Goal: Task Accomplishment & Management: Use online tool/utility

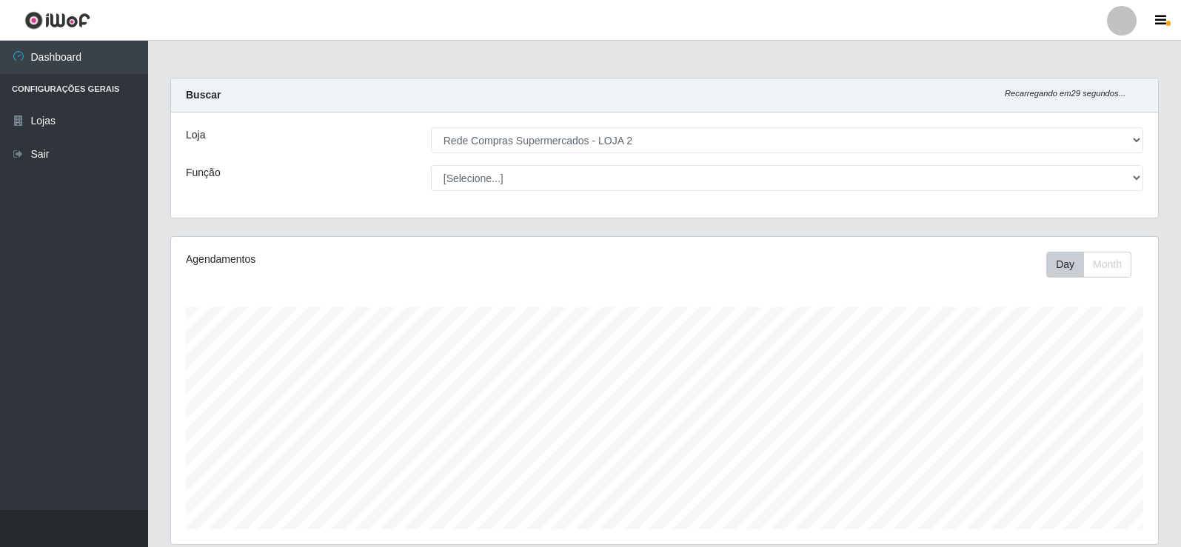
select select "161"
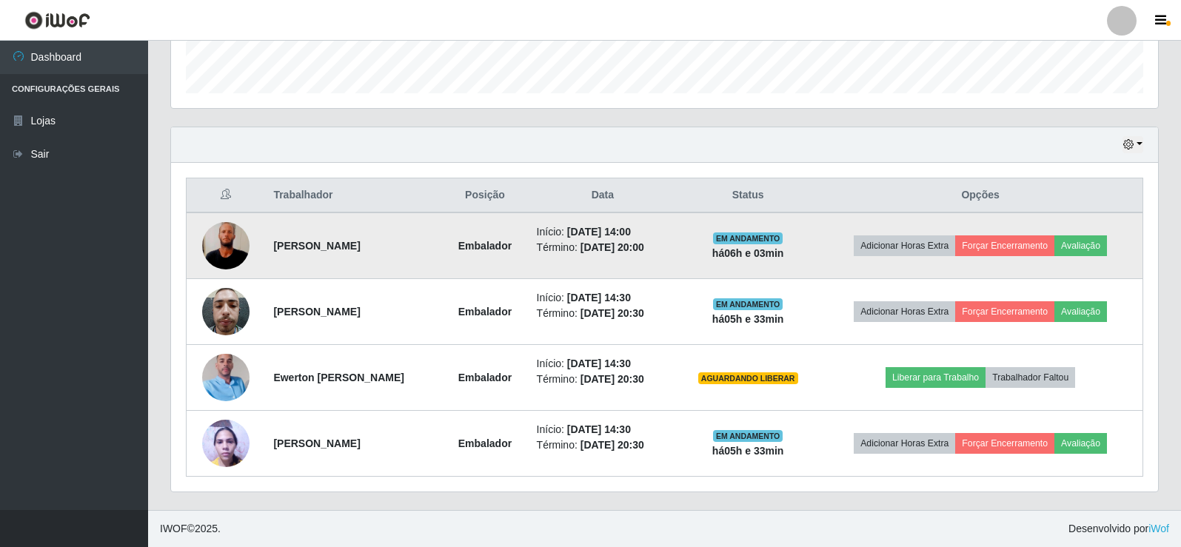
scroll to position [307, 987]
click at [1007, 245] on button "Forçar Encerramento" at bounding box center [1004, 245] width 99 height 21
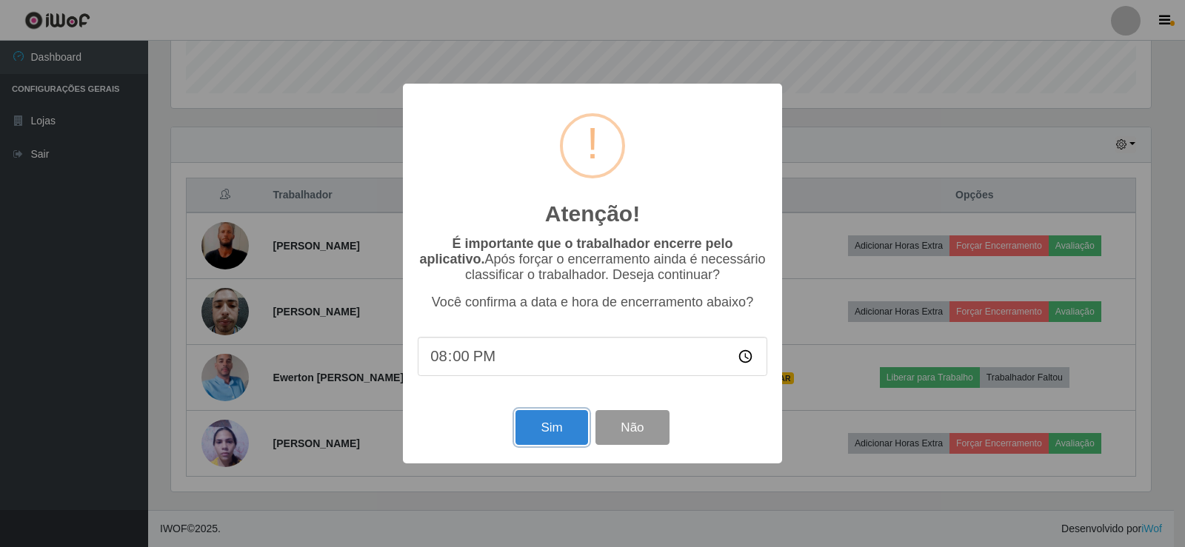
drag, startPoint x: 552, startPoint y: 433, endPoint x: 637, endPoint y: 444, distance: 85.9
click at [635, 441] on div "Sim Não" at bounding box center [592, 427] width 349 height 42
click at [638, 445] on button "Não" at bounding box center [631, 427] width 73 height 35
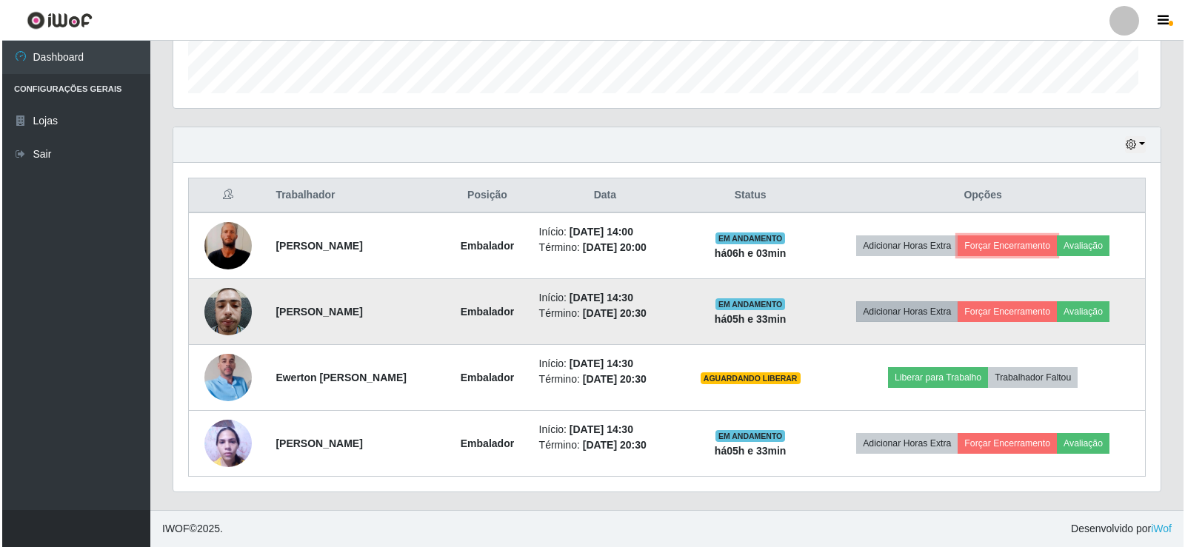
scroll to position [307, 987]
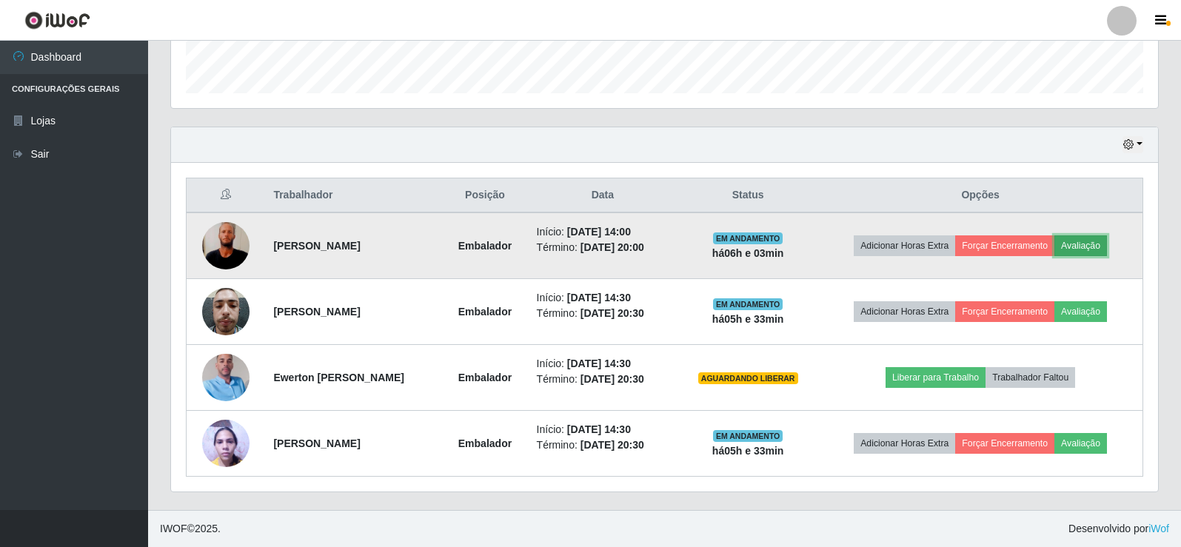
click at [1091, 247] on button "Avaliação" at bounding box center [1080, 245] width 53 height 21
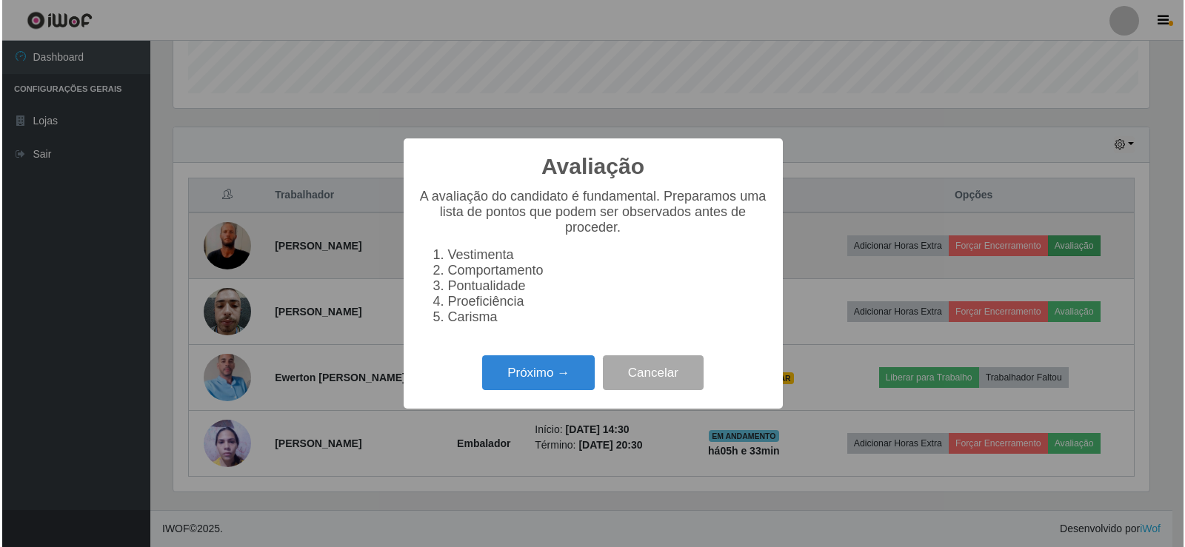
scroll to position [307, 980]
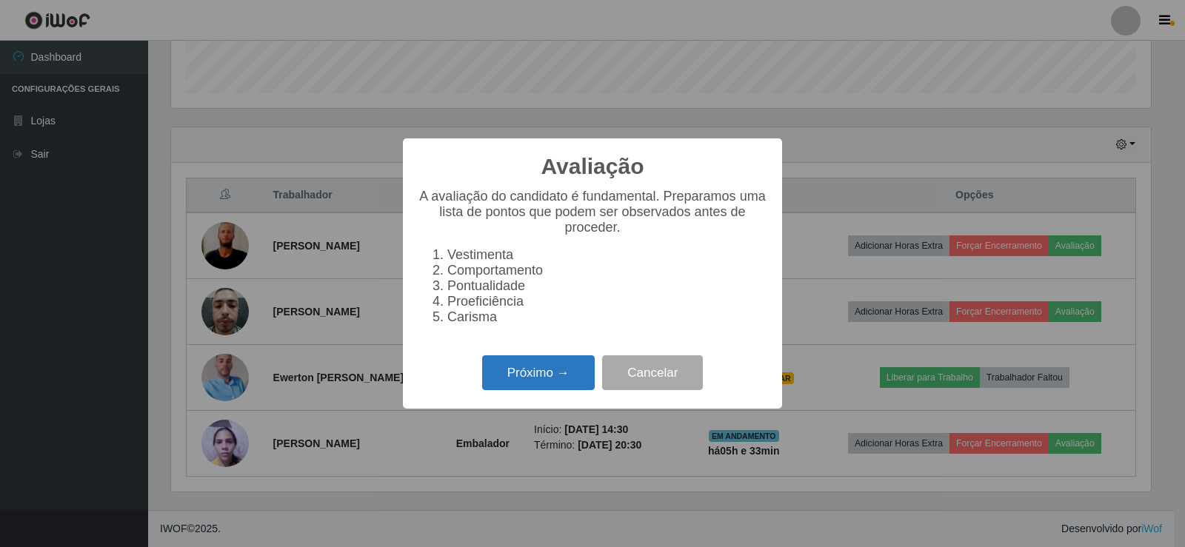
click at [562, 386] on button "Próximo →" at bounding box center [538, 372] width 113 height 35
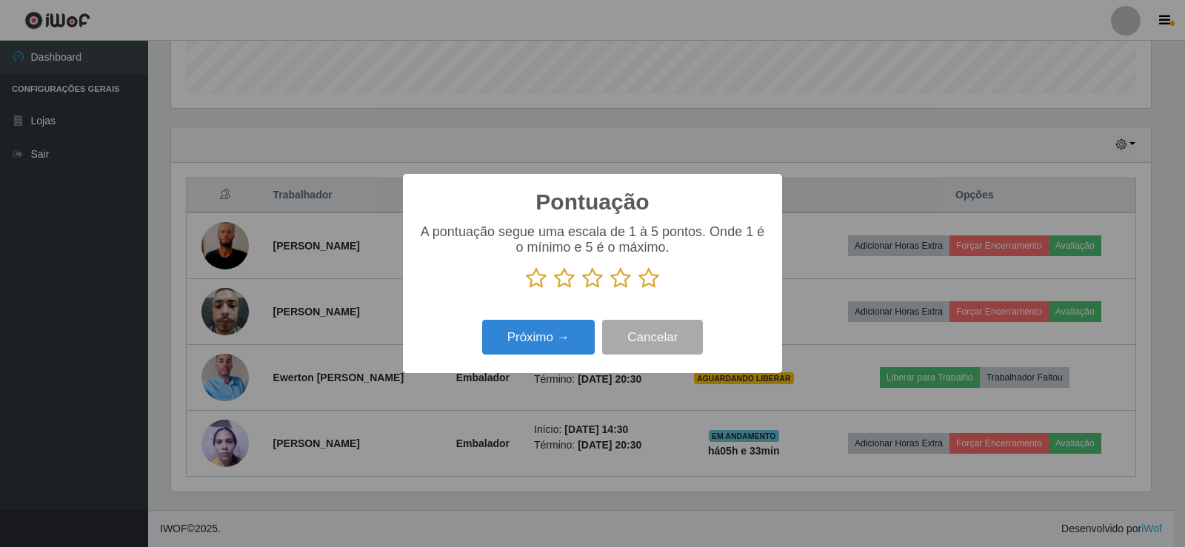
click at [645, 290] on icon at bounding box center [648, 278] width 21 height 22
click at [638, 290] on input "radio" at bounding box center [638, 290] width 0 height 0
click at [559, 349] on button "Próximo →" at bounding box center [538, 337] width 113 height 35
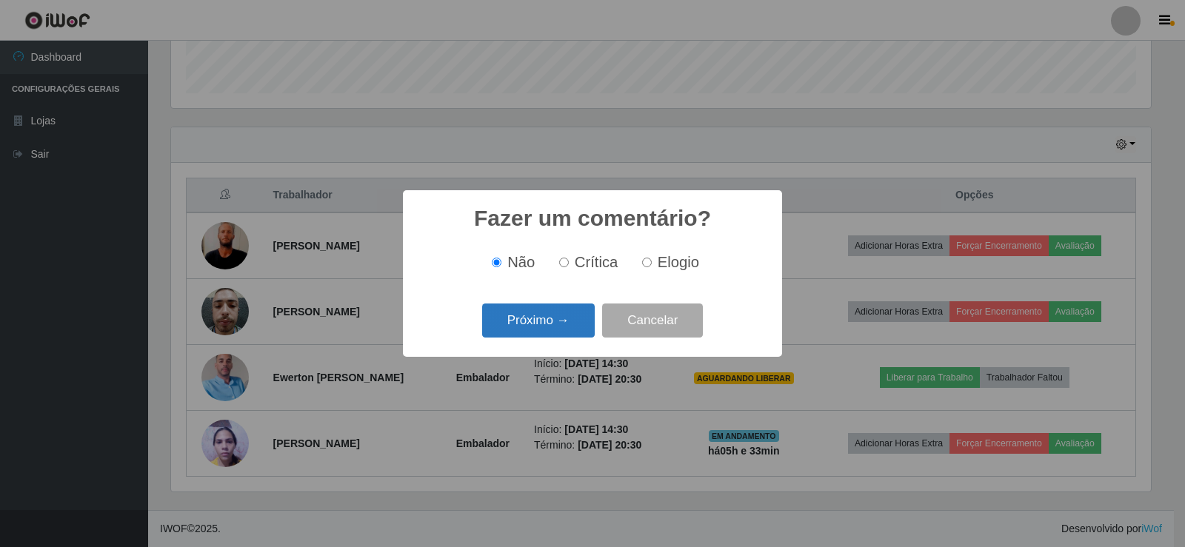
click at [543, 321] on button "Próximo →" at bounding box center [538, 321] width 113 height 35
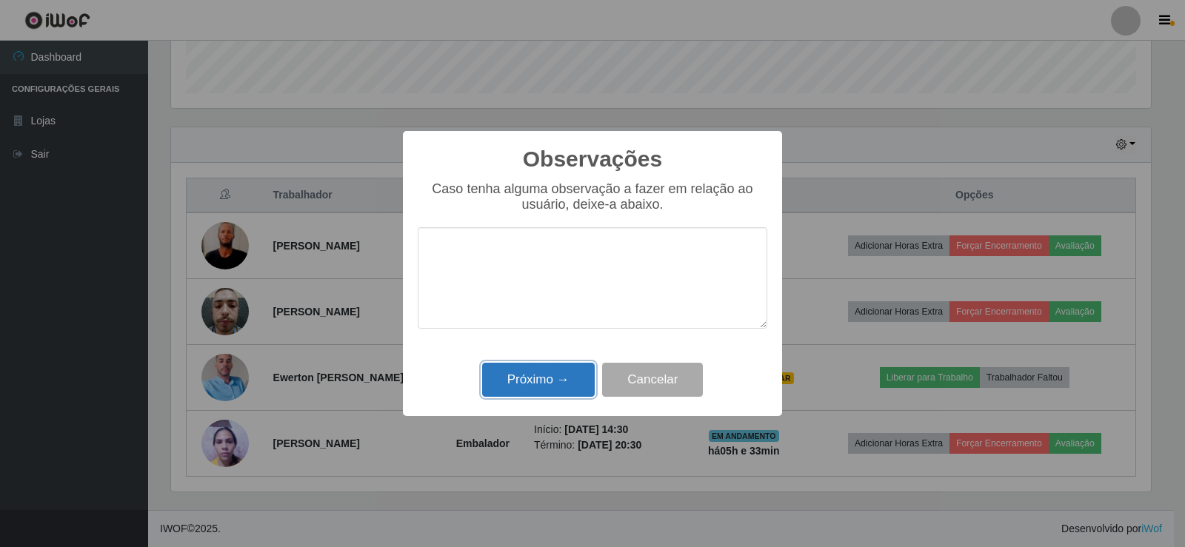
click at [535, 381] on button "Próximo →" at bounding box center [538, 380] width 113 height 35
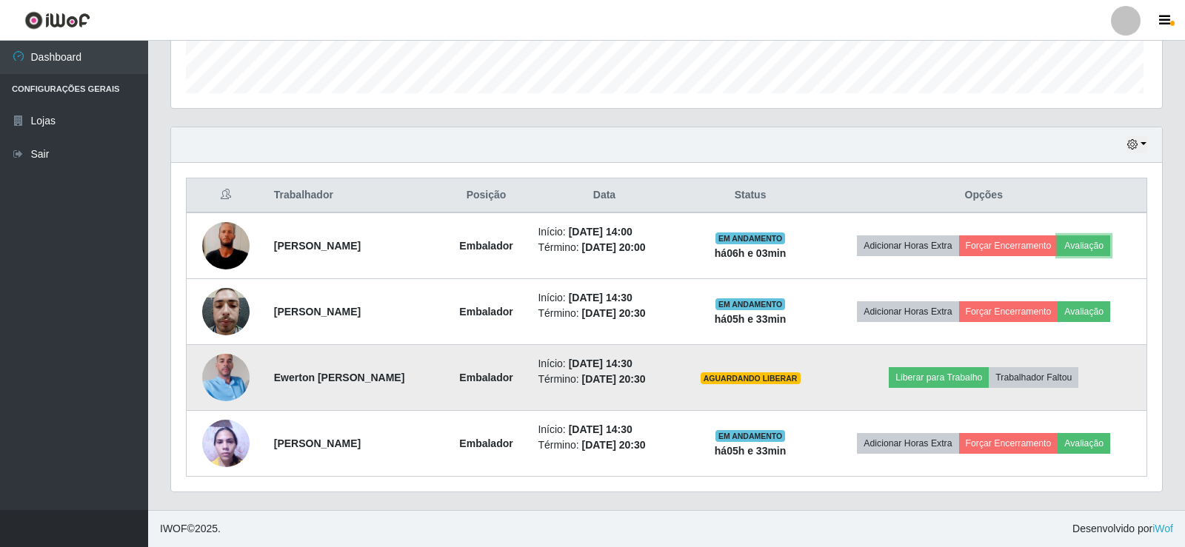
scroll to position [307, 987]
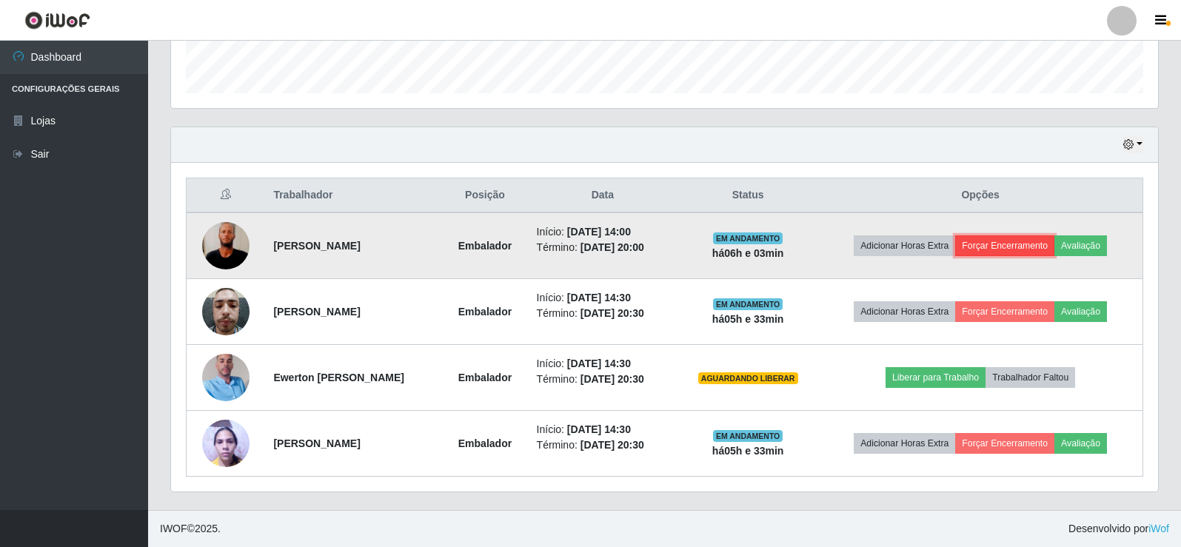
click at [997, 238] on button "Forçar Encerramento" at bounding box center [1004, 245] width 99 height 21
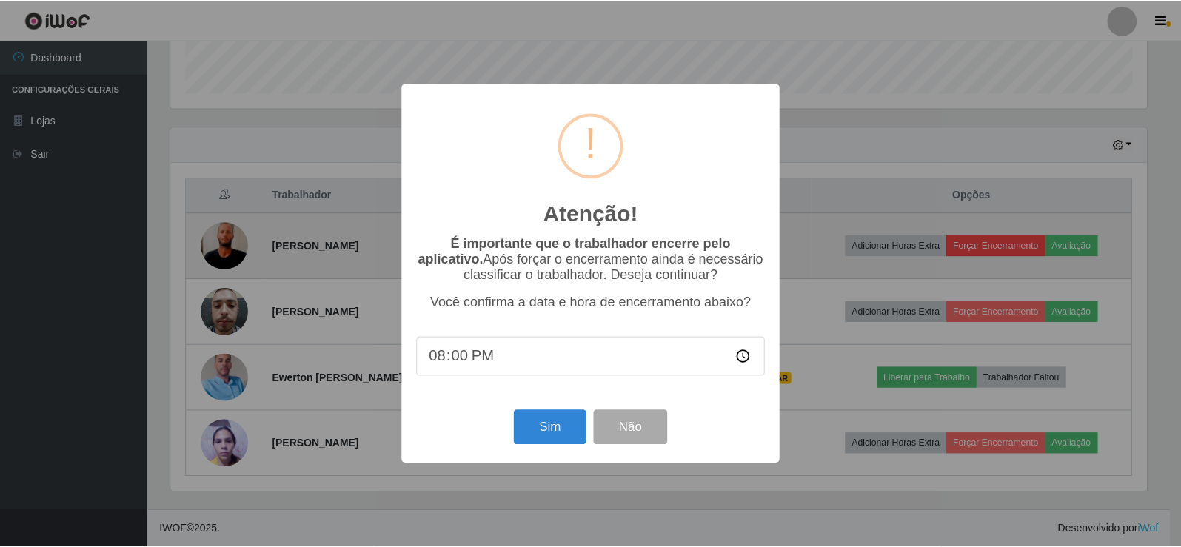
scroll to position [307, 980]
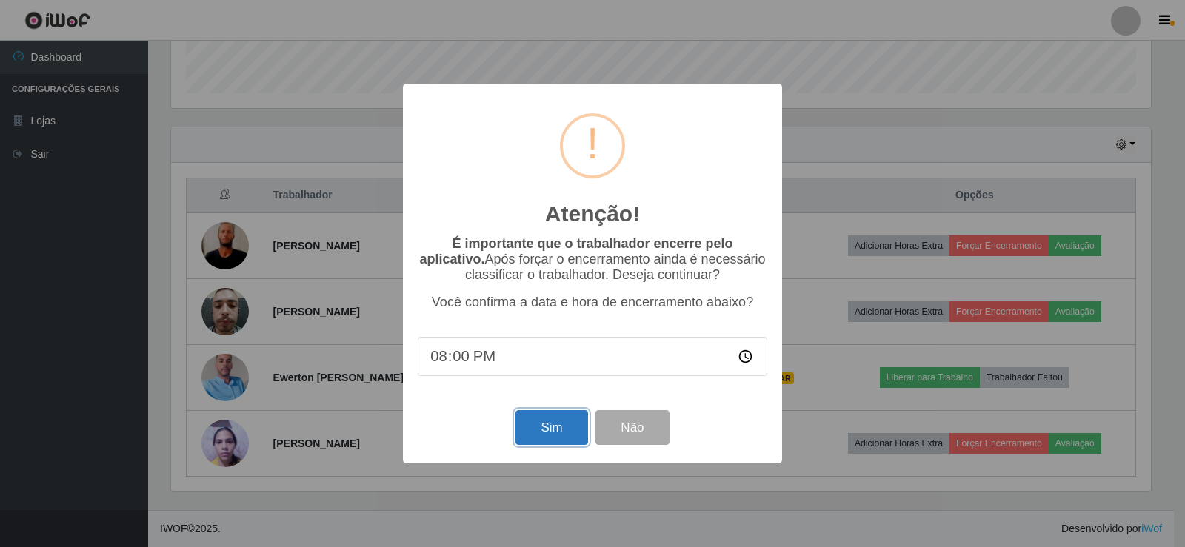
click at [555, 433] on button "Sim" at bounding box center [551, 427] width 72 height 35
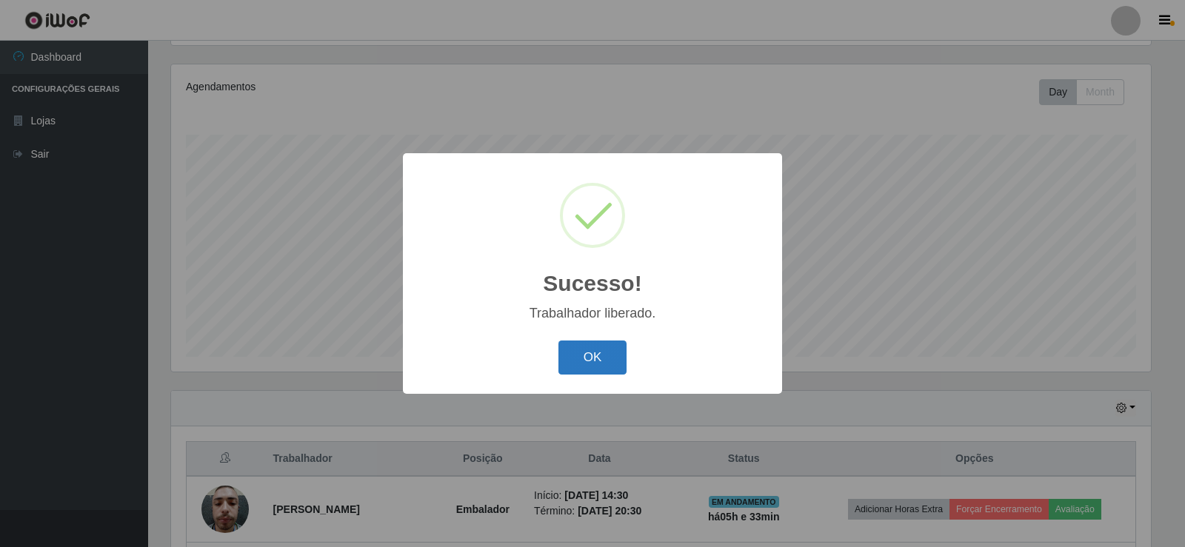
click at [599, 365] on button "OK" at bounding box center [592, 358] width 69 height 35
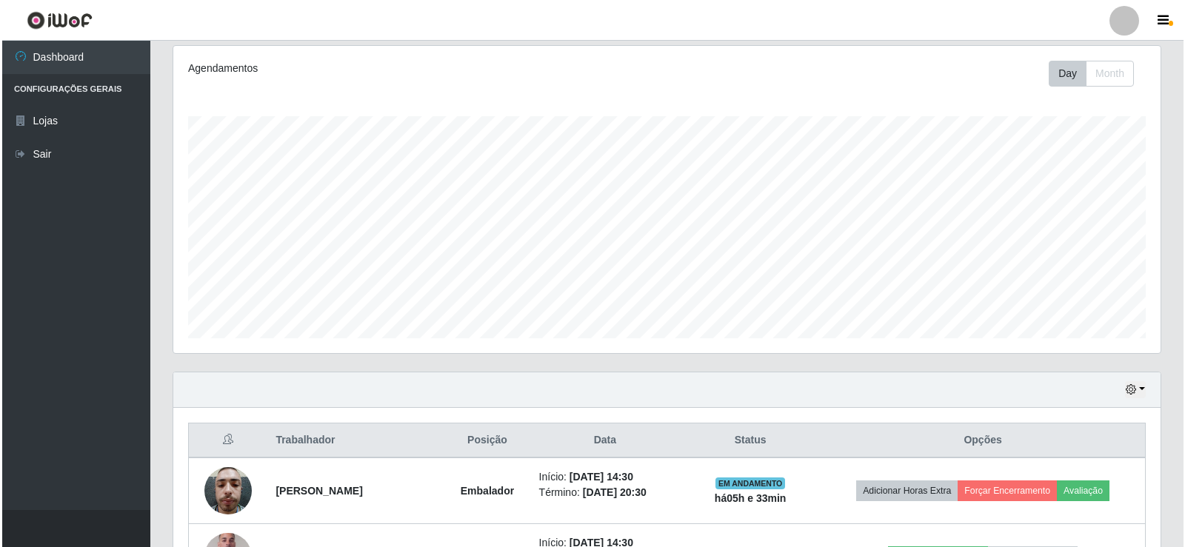
scroll to position [321, 0]
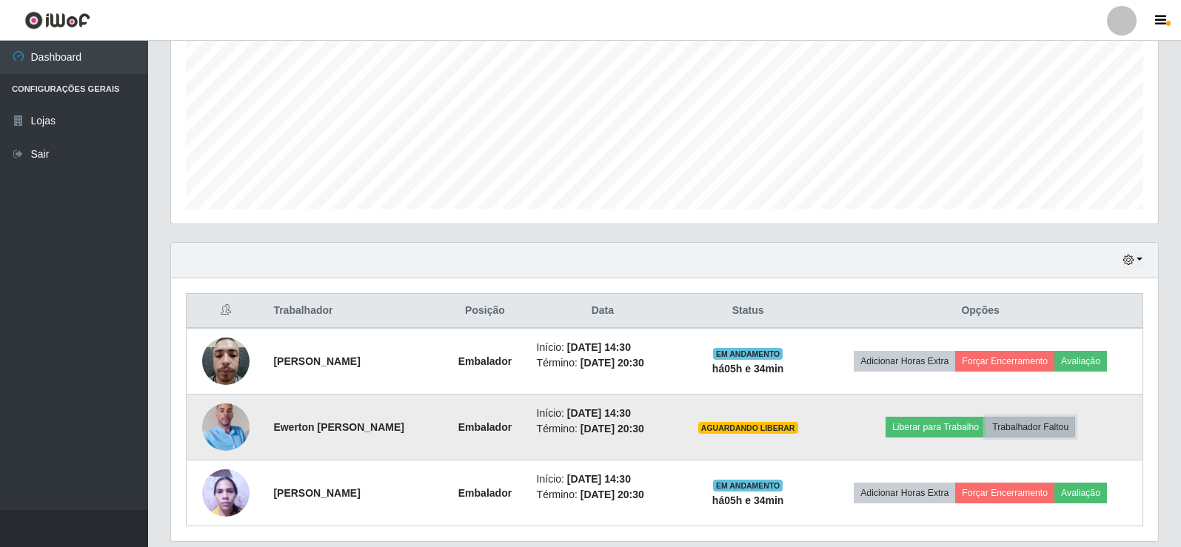
click at [1050, 435] on button "Trabalhador Faltou" at bounding box center [1031, 427] width 90 height 21
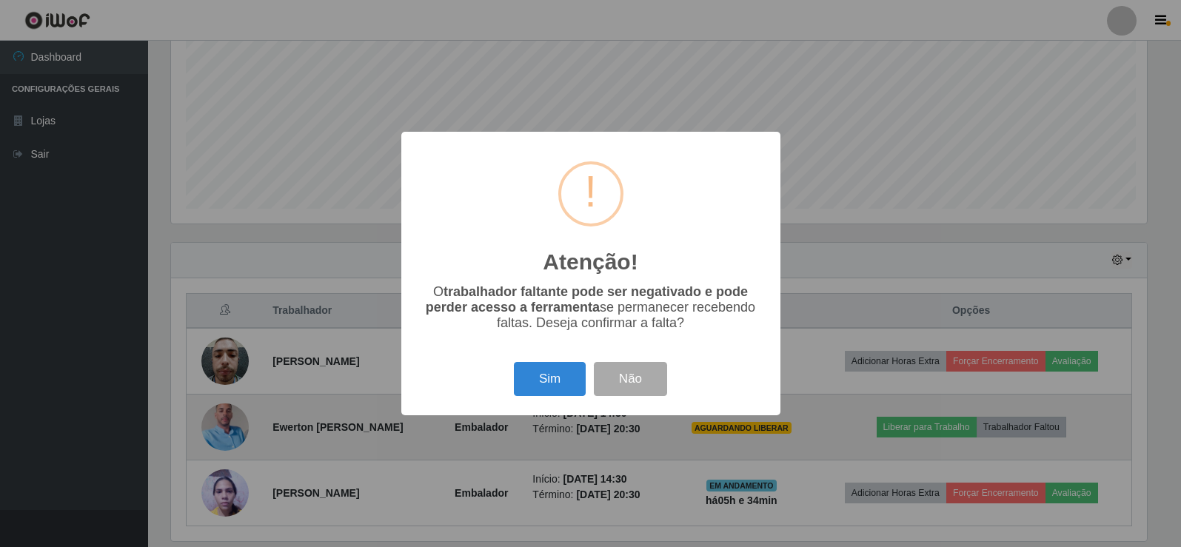
scroll to position [307, 980]
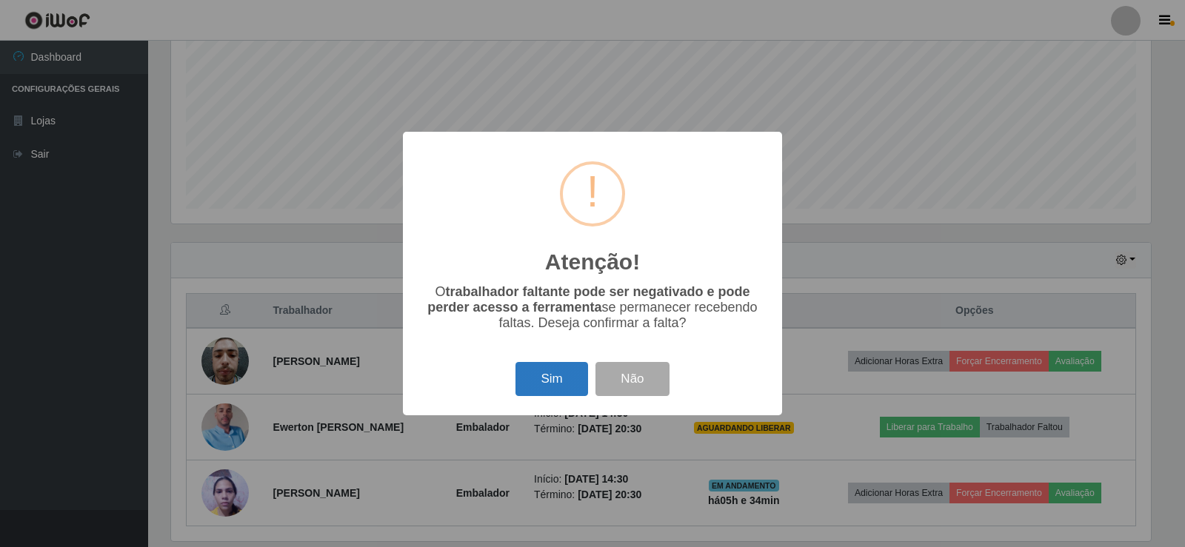
click at [549, 387] on button "Sim" at bounding box center [551, 379] width 72 height 35
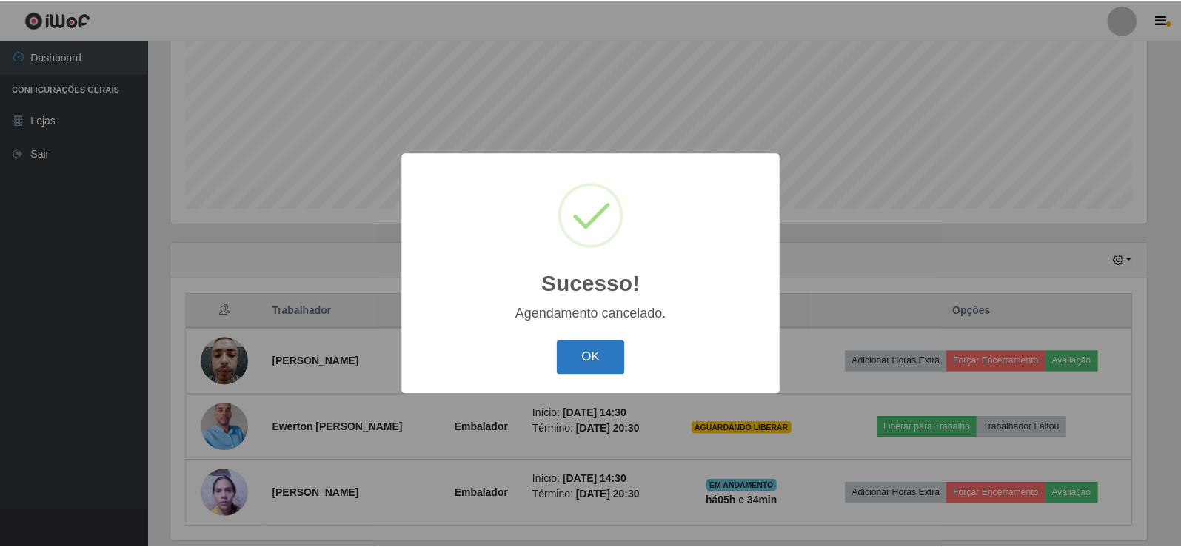
scroll to position [304, 0]
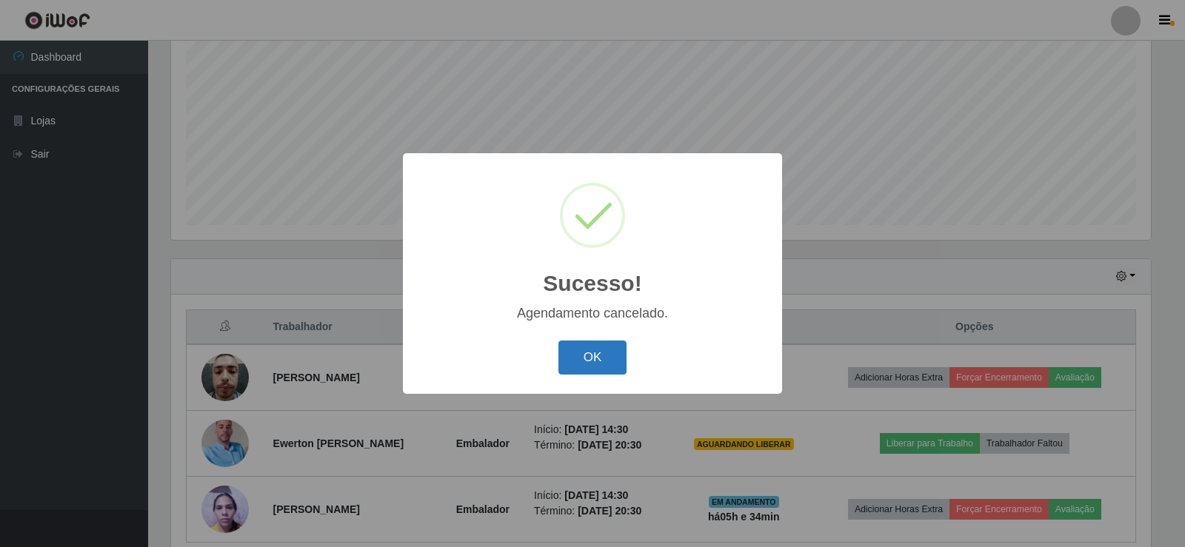
click at [580, 369] on button "OK" at bounding box center [592, 358] width 69 height 35
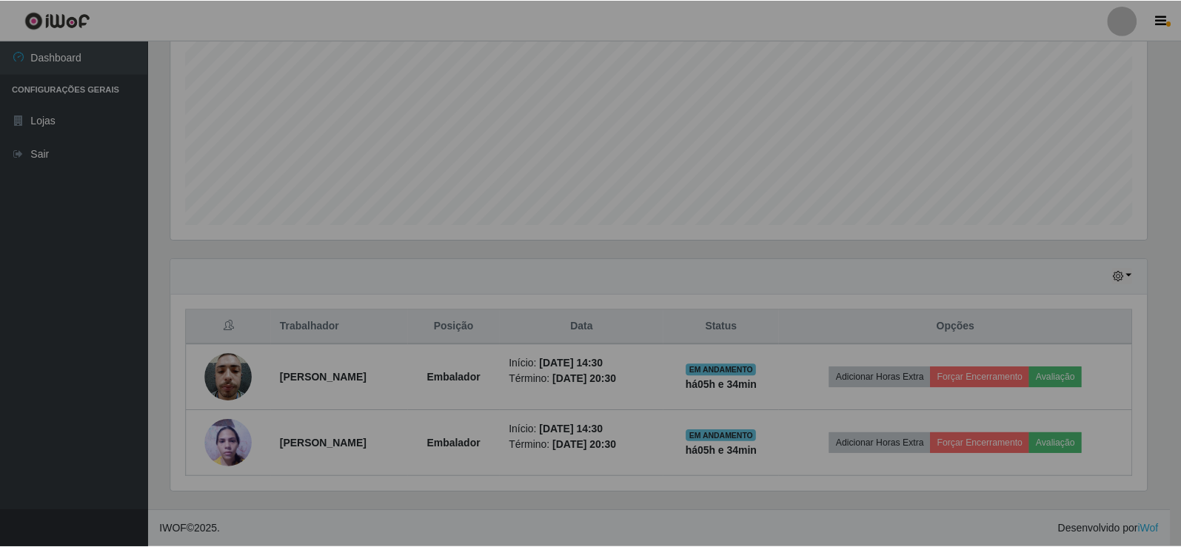
scroll to position [307, 987]
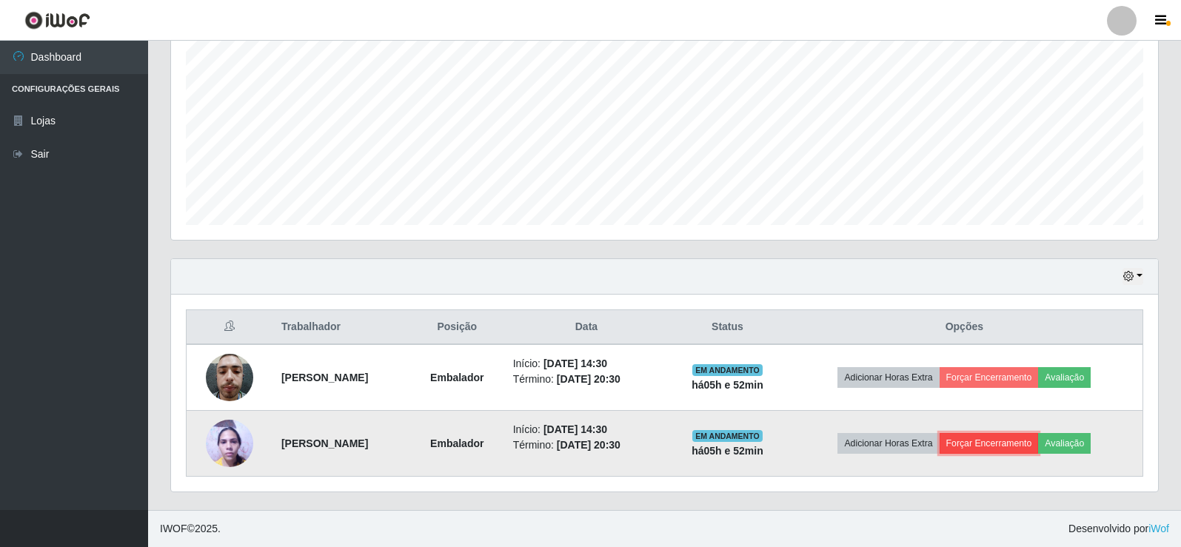
click at [997, 444] on button "Forçar Encerramento" at bounding box center [989, 443] width 99 height 21
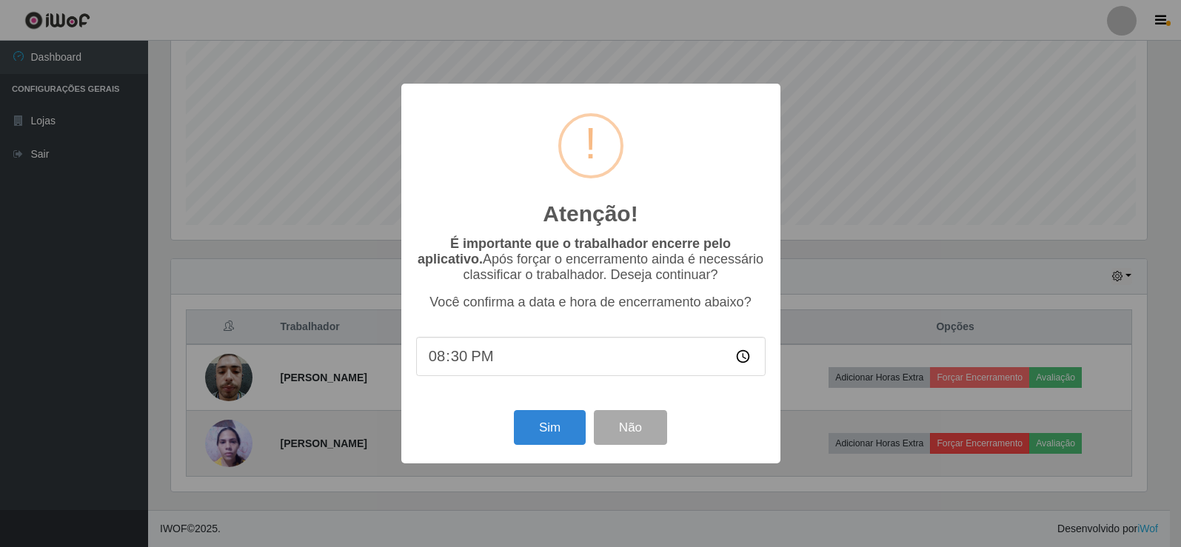
scroll to position [307, 980]
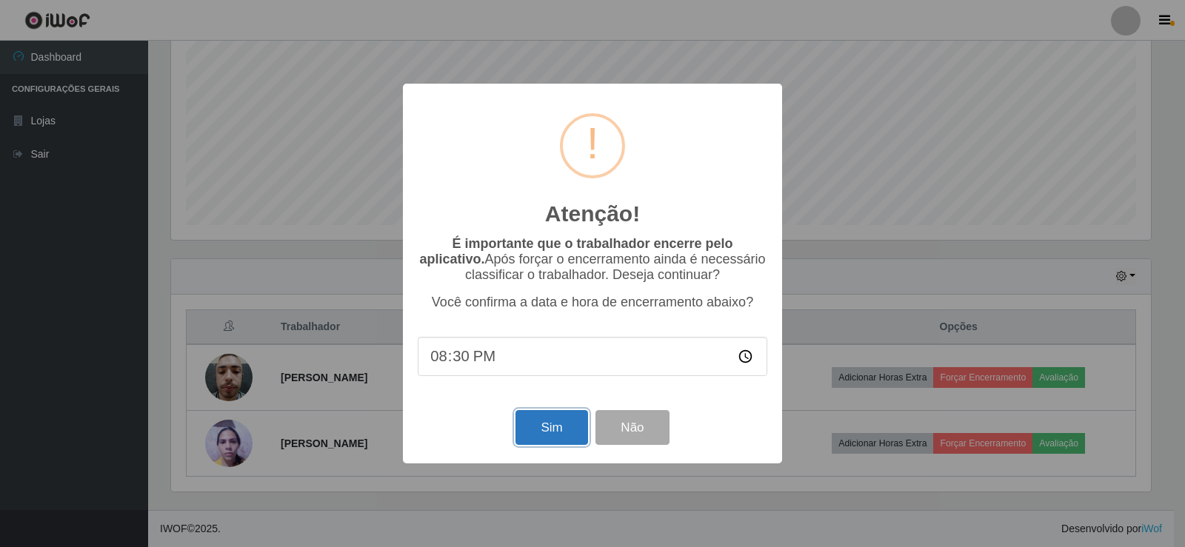
click at [560, 432] on button "Sim" at bounding box center [551, 427] width 72 height 35
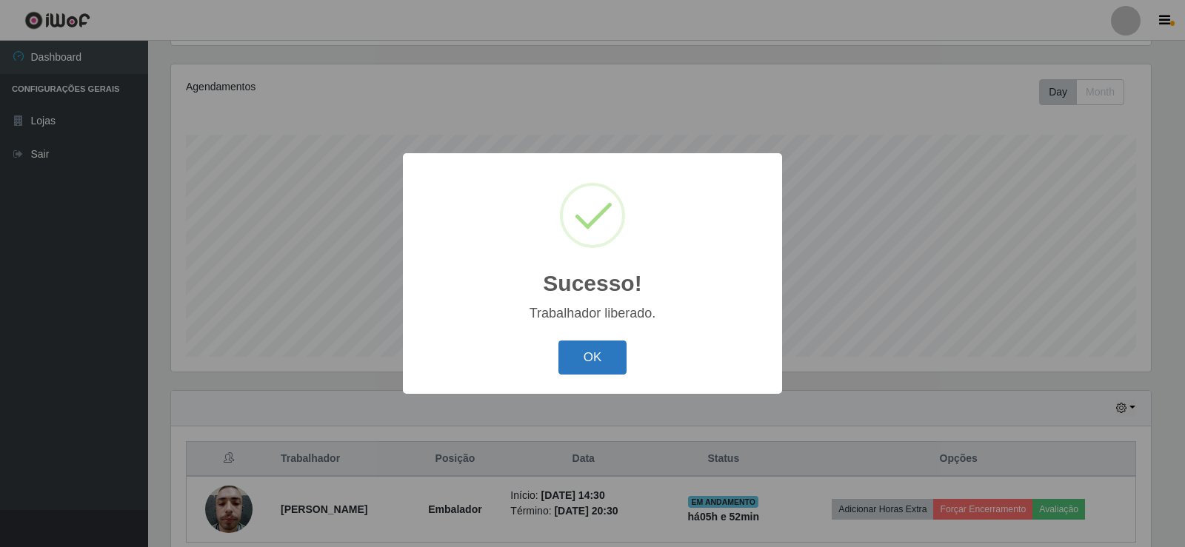
click at [614, 371] on button "OK" at bounding box center [592, 358] width 69 height 35
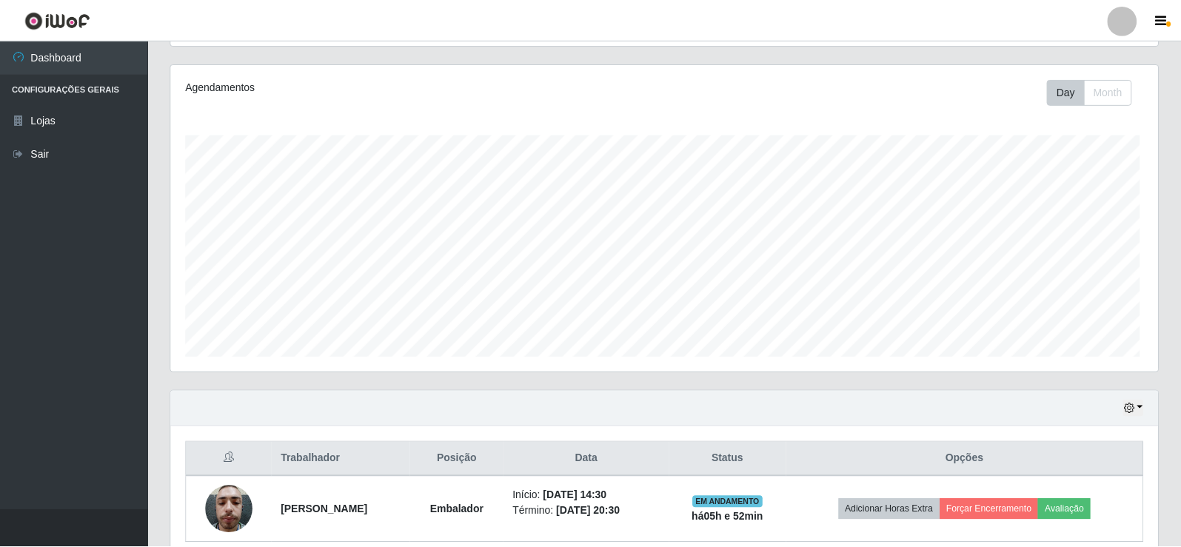
scroll to position [307, 987]
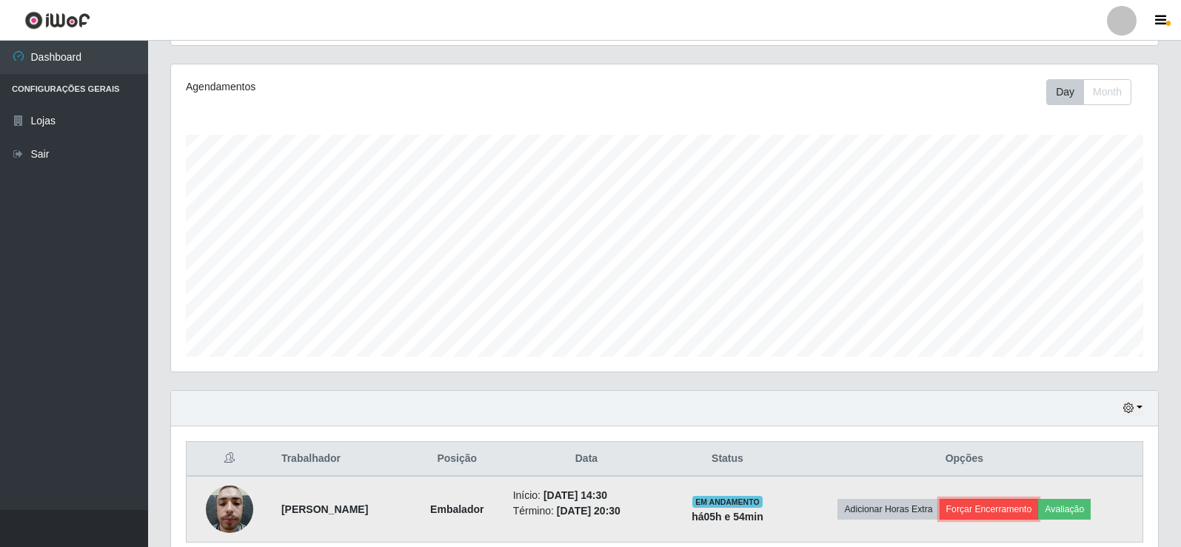
click at [1019, 512] on button "Forçar Encerramento" at bounding box center [989, 509] width 99 height 21
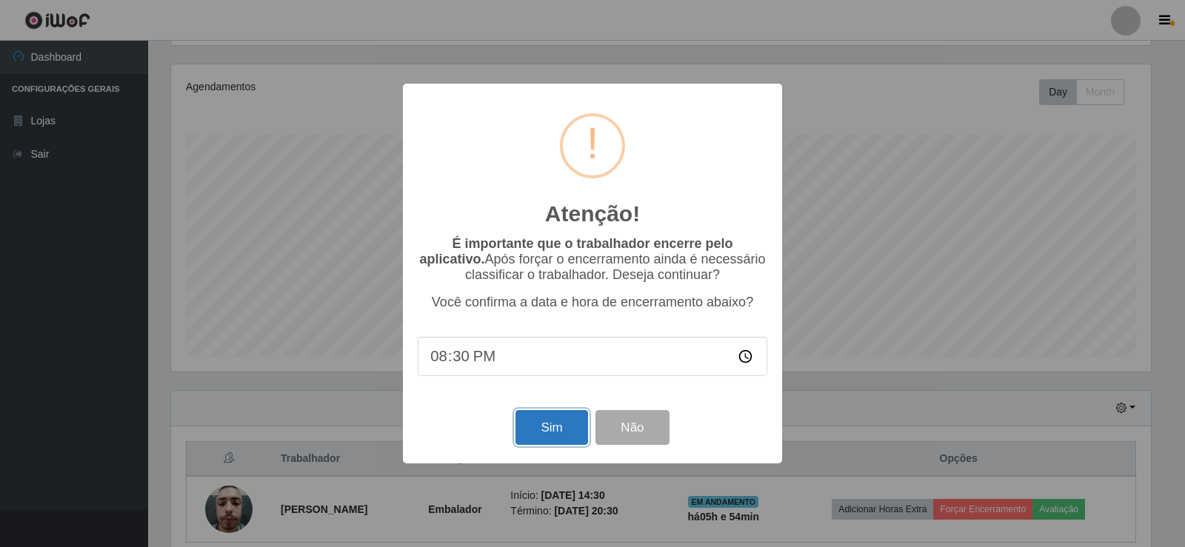
click at [557, 428] on button "Sim" at bounding box center [551, 427] width 72 height 35
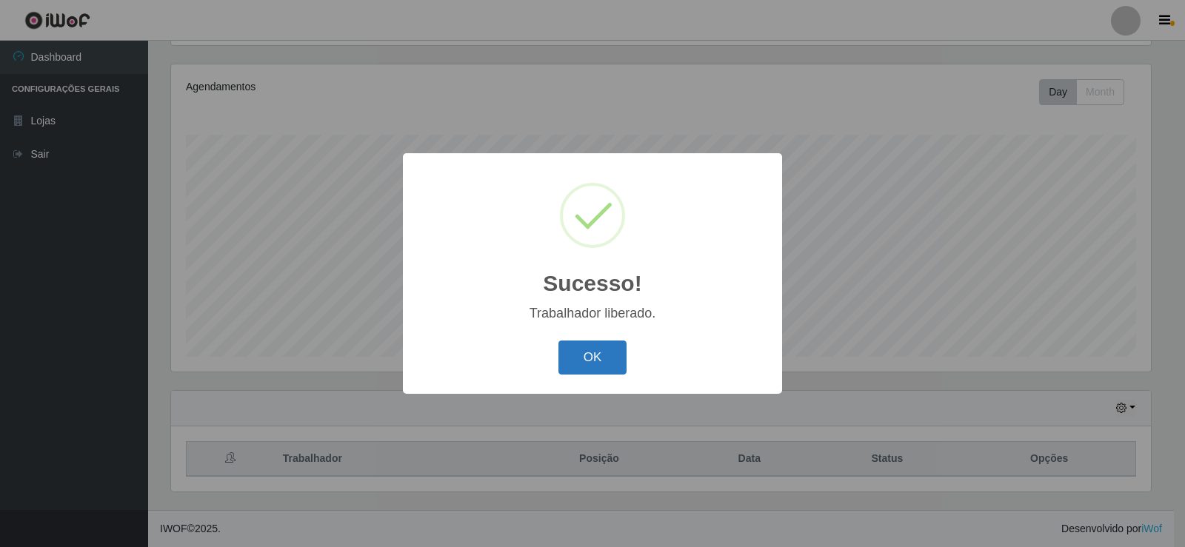
click at [593, 375] on button "OK" at bounding box center [592, 358] width 69 height 35
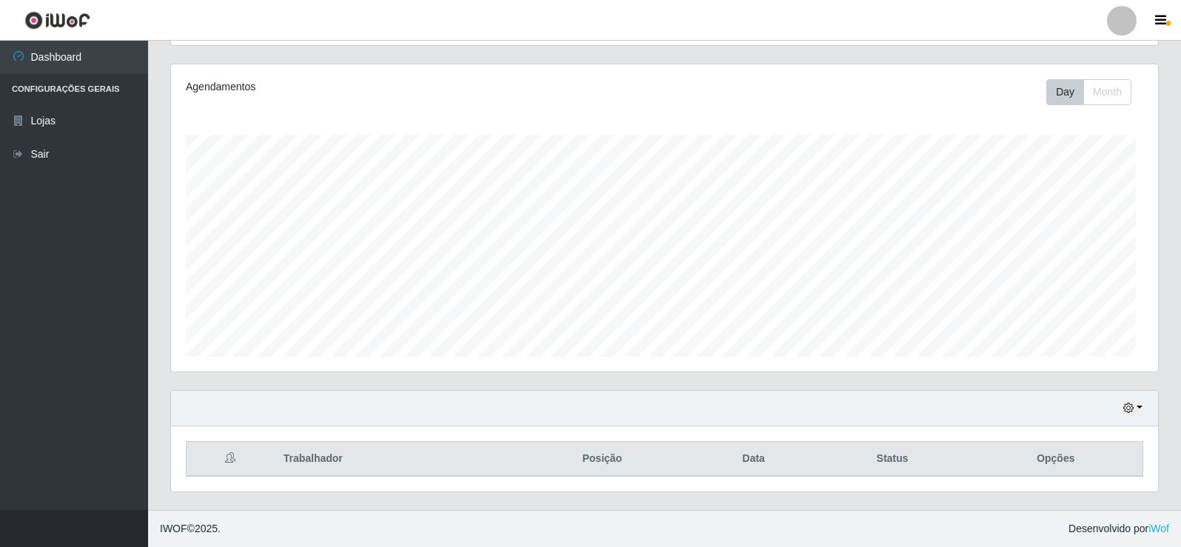
scroll to position [307, 987]
